Goal: Task Accomplishment & Management: Complete application form

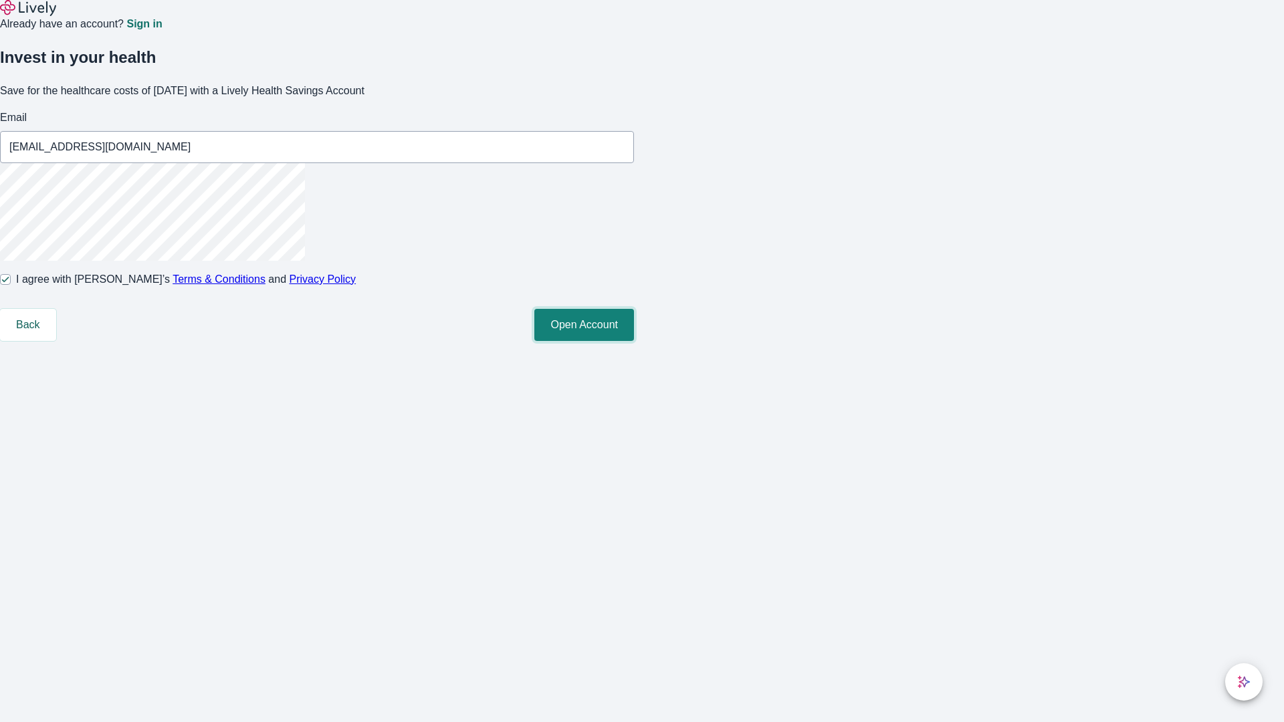
click at [634, 341] on button "Open Account" at bounding box center [584, 325] width 100 height 32
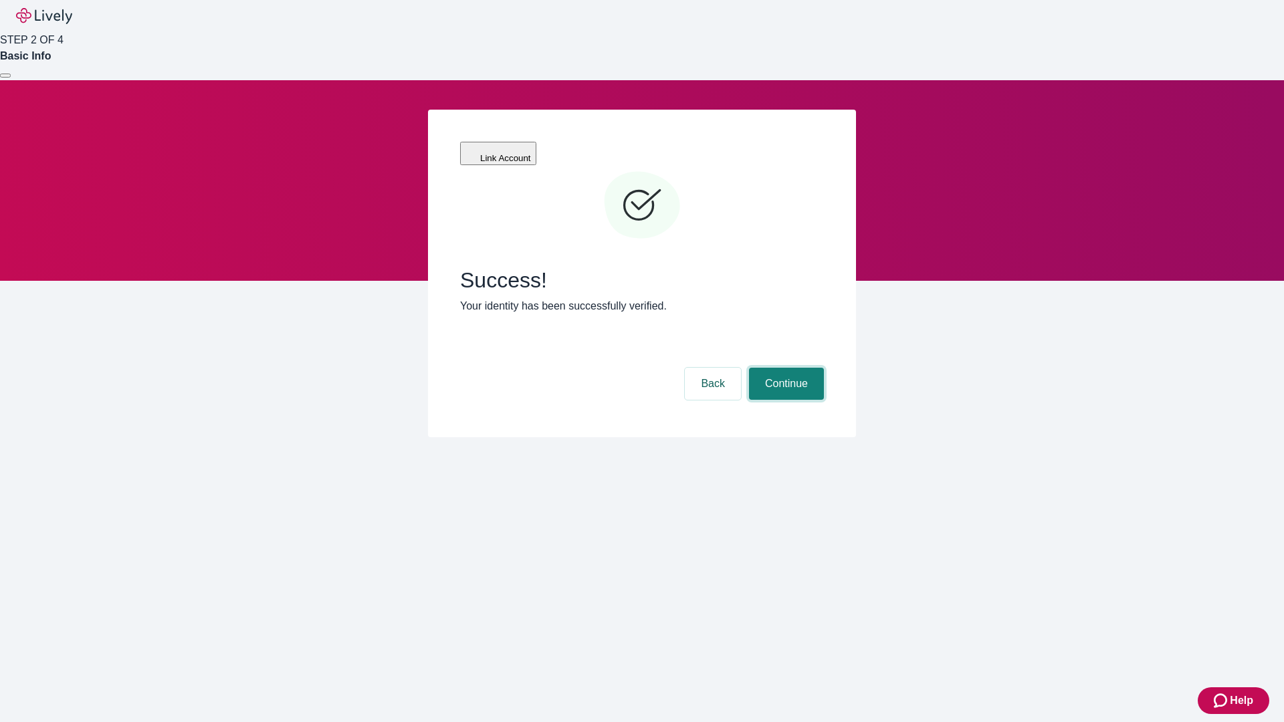
click at [784, 368] on button "Continue" at bounding box center [786, 384] width 75 height 32
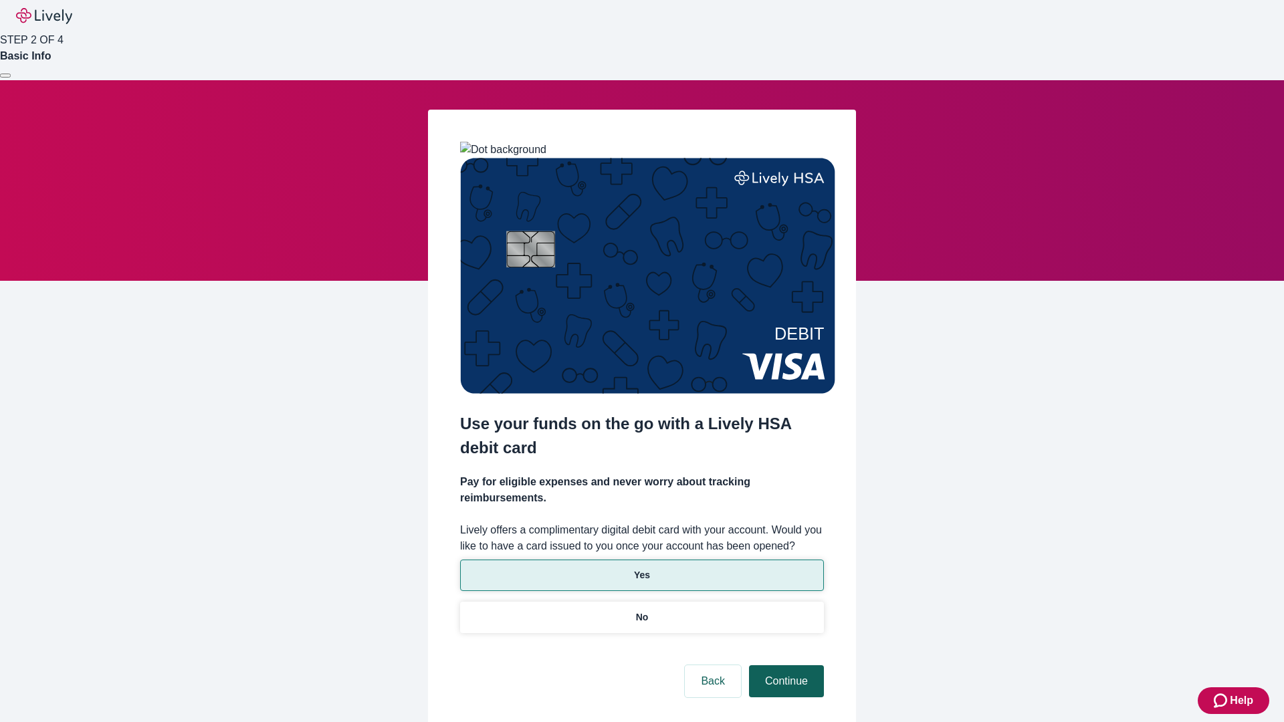
click at [641, 610] on p "No" at bounding box center [642, 617] width 13 height 14
click at [784, 665] on button "Continue" at bounding box center [786, 681] width 75 height 32
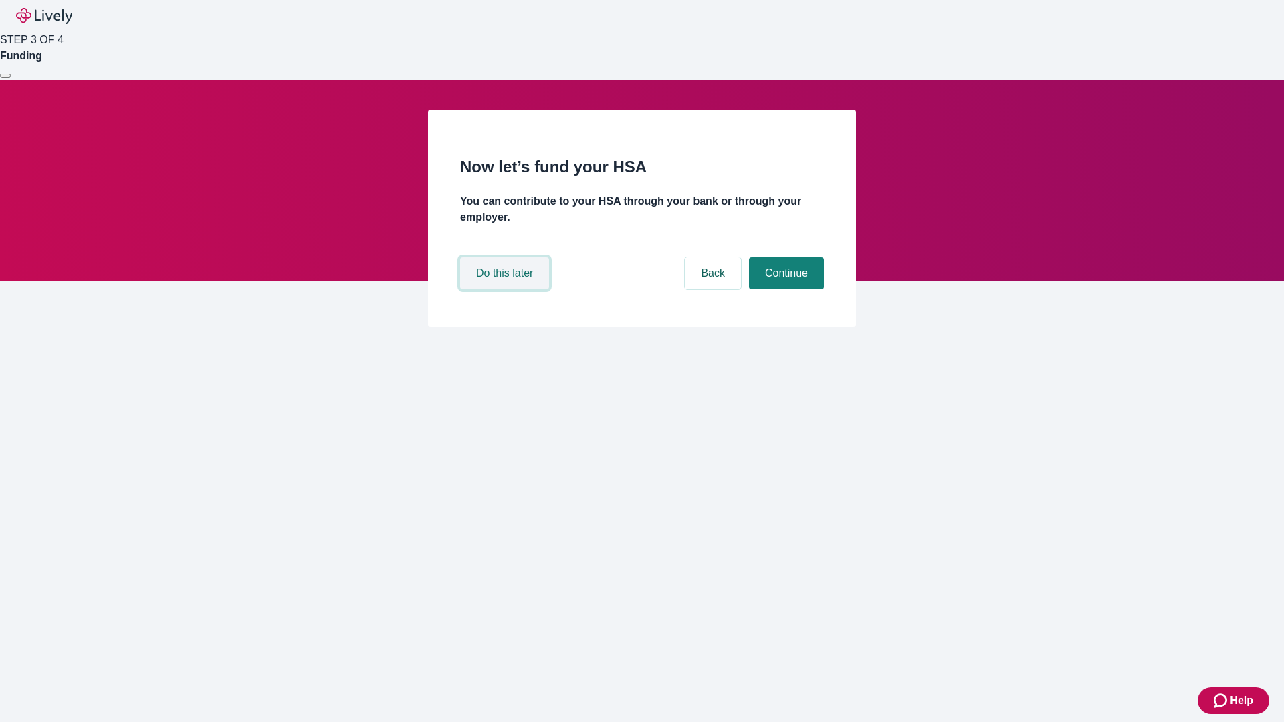
click at [506, 290] on button "Do this later" at bounding box center [504, 273] width 89 height 32
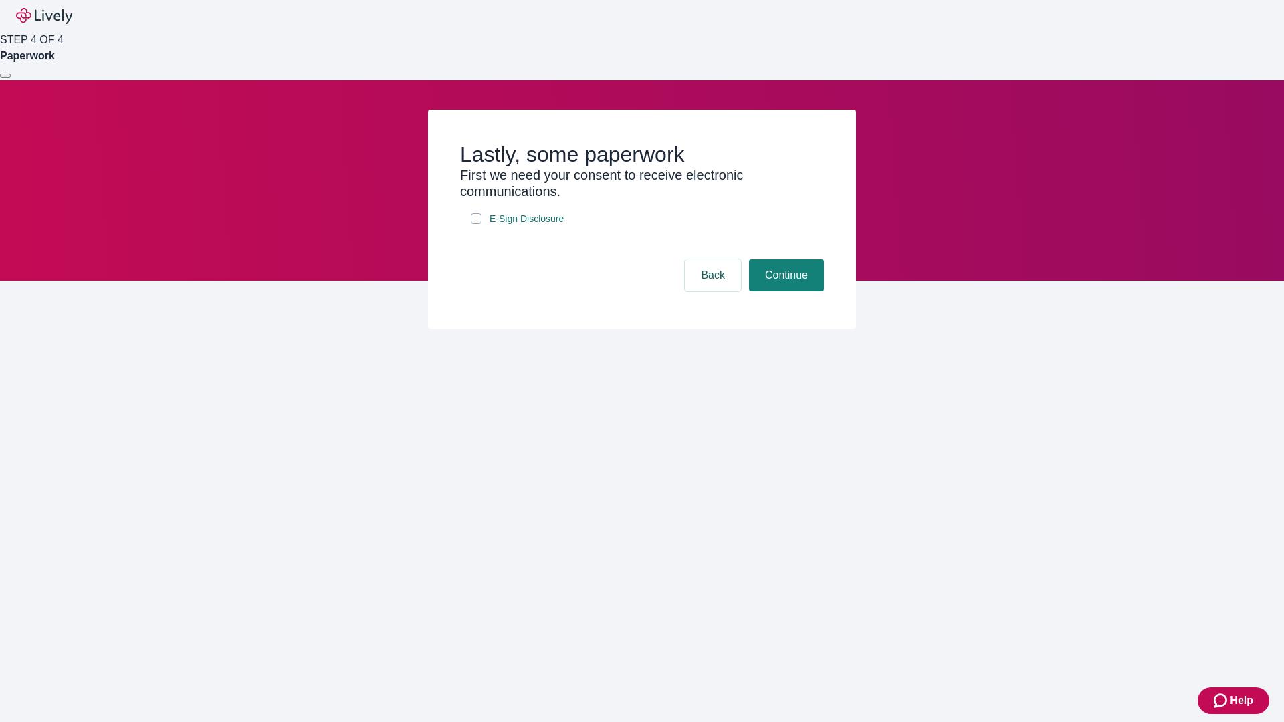
click at [476, 224] on input "E-Sign Disclosure" at bounding box center [476, 218] width 11 height 11
checkbox input "true"
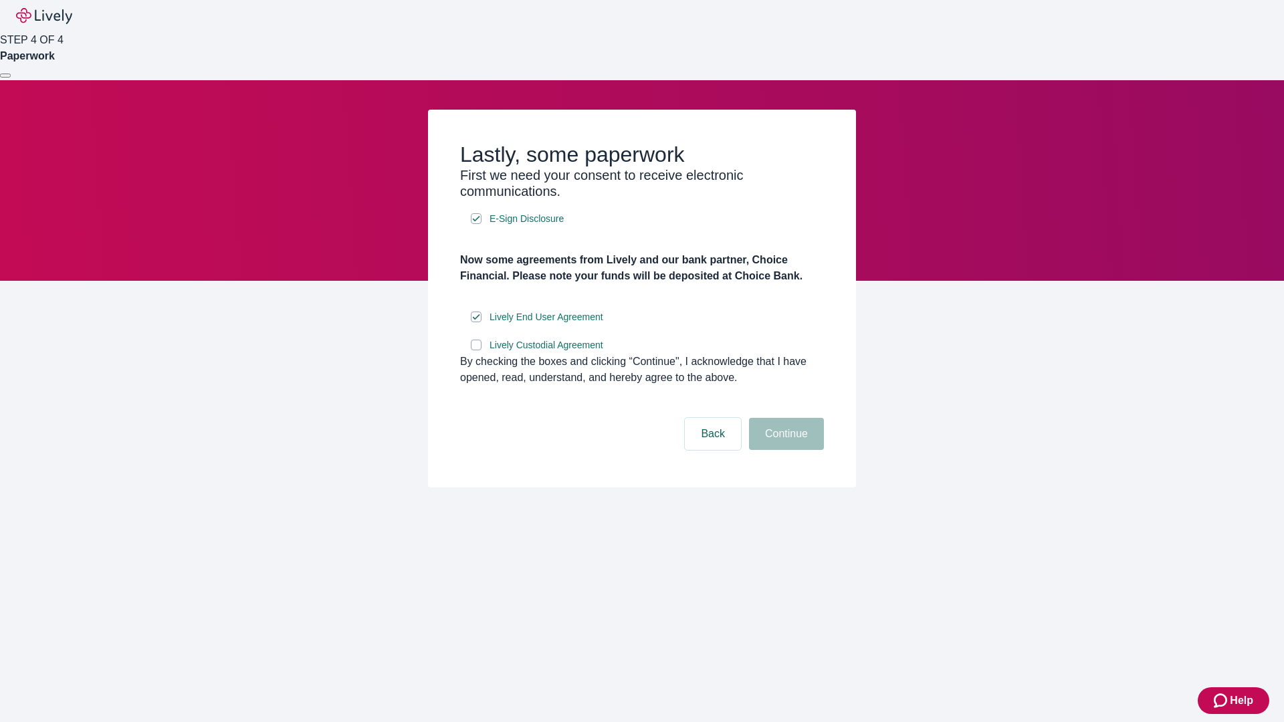
click at [476, 350] on input "Lively Custodial Agreement" at bounding box center [476, 345] width 11 height 11
checkbox input "true"
click at [784, 450] on button "Continue" at bounding box center [786, 434] width 75 height 32
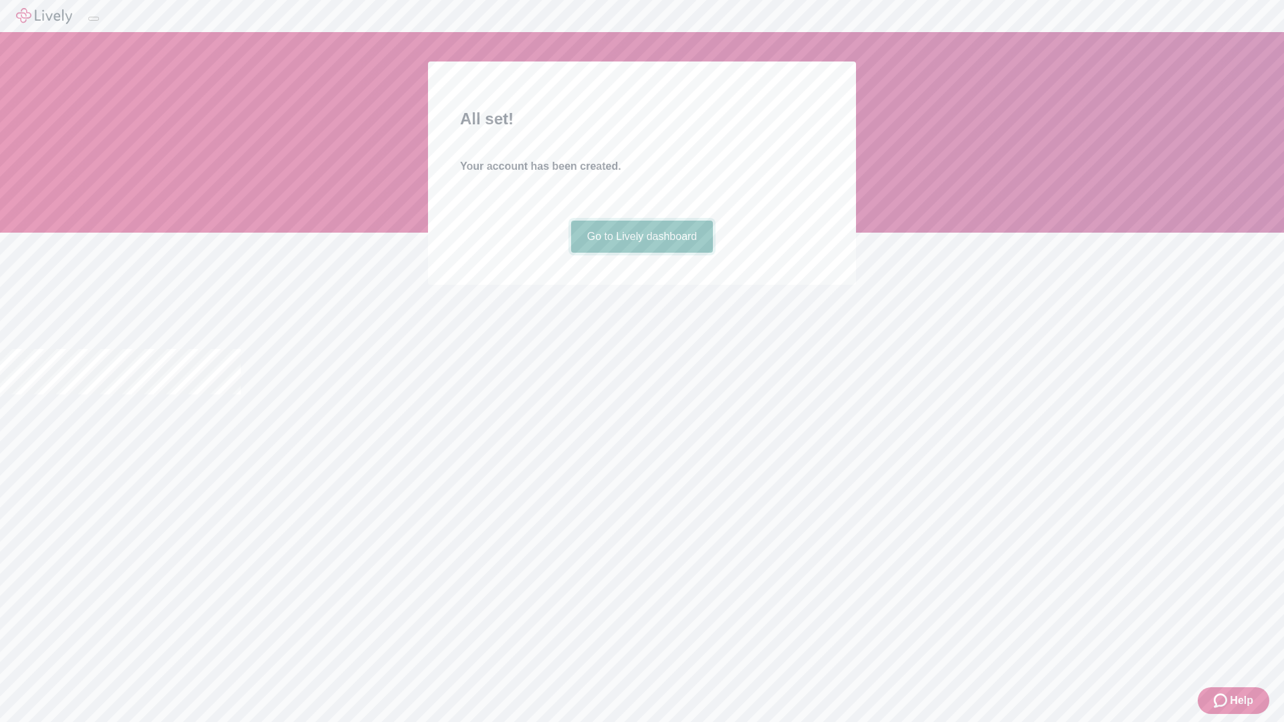
click at [641, 253] on link "Go to Lively dashboard" at bounding box center [642, 237] width 142 height 32
